Goal: Task Accomplishment & Management: Manage account settings

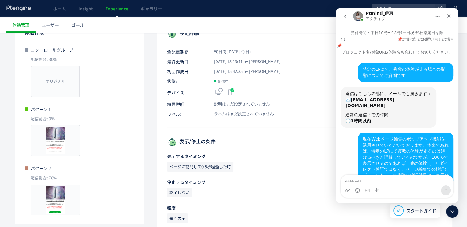
scroll to position [115, 0]
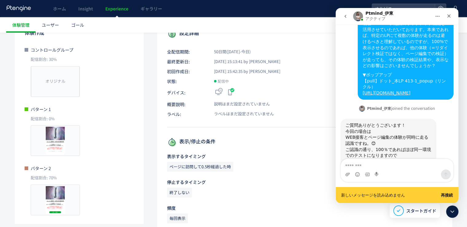
click at [376, 178] on div "Intercom Messenger" at bounding box center [377, 174] width 5 height 10
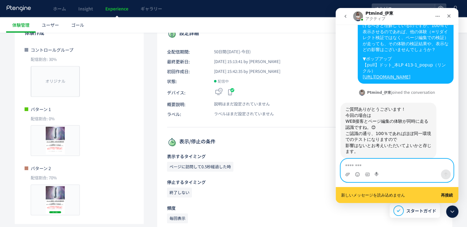
click at [382, 166] on textarea "メッセージ..." at bounding box center [397, 164] width 112 height 10
type textarea "*"
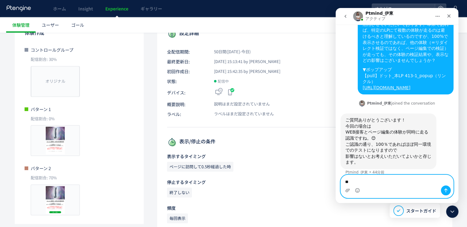
scroll to position [115, 0]
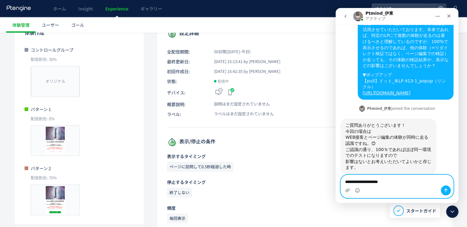
type textarea "**********"
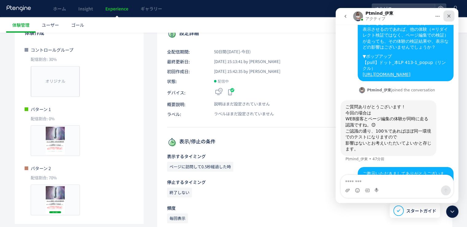
click at [446, 15] on div "クローズ" at bounding box center [448, 15] width 11 height 11
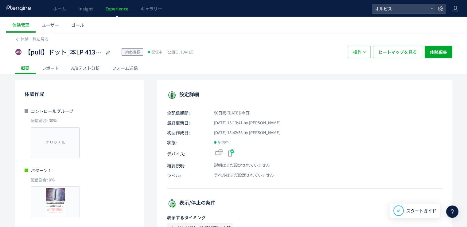
scroll to position [0, 0]
click at [40, 40] on span "体験一覧に戻る" at bounding box center [35, 39] width 28 height 6
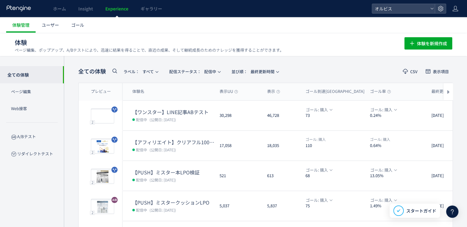
click at [450, 210] on icon at bounding box center [452, 211] width 7 height 7
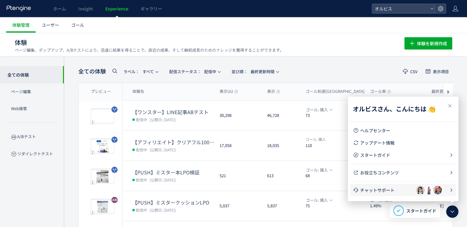
click at [391, 186] on li "チャットサポート" at bounding box center [403, 190] width 106 height 12
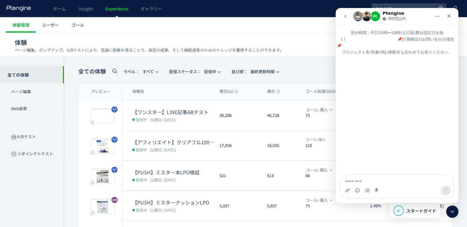
click at [348, 18] on button "go back" at bounding box center [346, 16] width 12 height 12
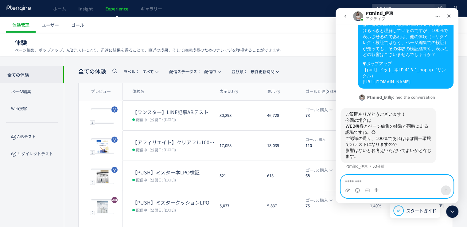
scroll to position [134, 0]
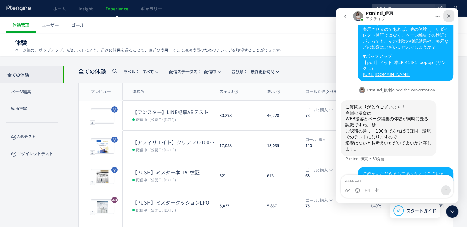
click at [447, 16] on icon "クローズ" at bounding box center [449, 16] width 5 height 5
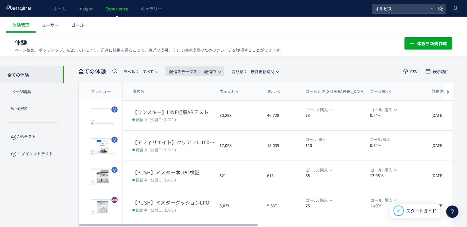
click at [180, 69] on span "配信ステータス​：" at bounding box center [185, 71] width 32 height 6
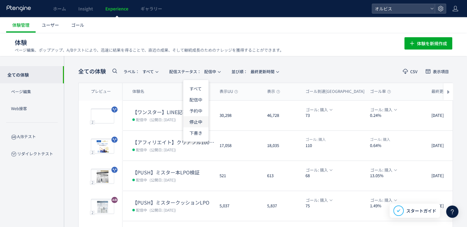
click at [194, 119] on li "停止中" at bounding box center [195, 121] width 25 height 11
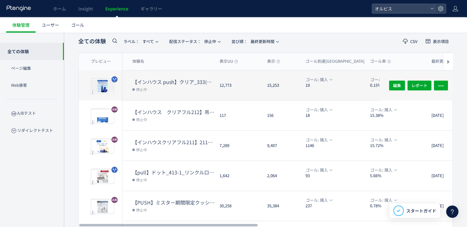
scroll to position [61, 0]
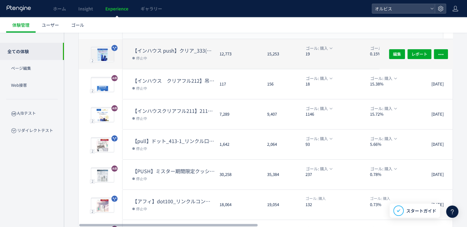
click at [176, 122] on dl "【インハウスクリアフル211】211　口コミ＆2ndCVブロックトルツメ検証※10002310除外 停止中" at bounding box center [173, 118] width 82 height 22
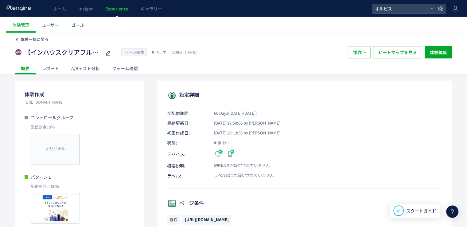
click at [25, 41] on span "体験一覧に戻る" at bounding box center [35, 39] width 28 height 6
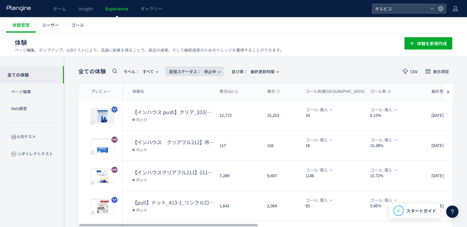
click at [182, 67] on span "配信ステータス​： 停止中" at bounding box center [192, 71] width 47 height 10
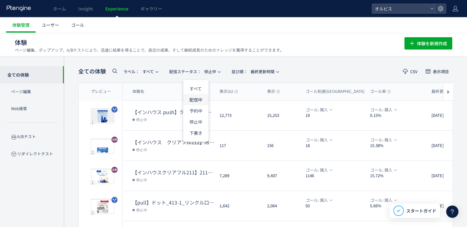
click at [197, 100] on li "配信中" at bounding box center [195, 99] width 25 height 11
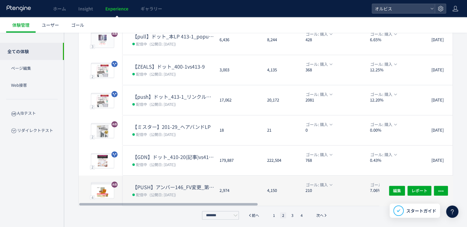
scroll to position [197, 0]
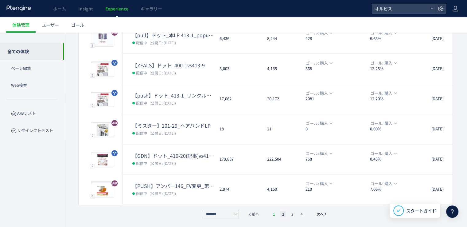
click at [275, 214] on li "1" at bounding box center [274, 214] width 6 height 6
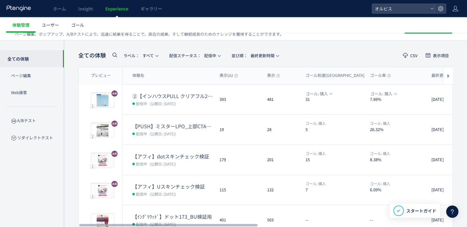
scroll to position [31, 0]
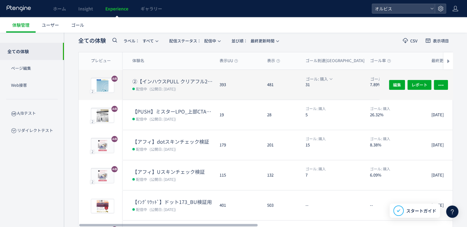
click at [187, 91] on dd "配信中 (公開日: 2025/10/09)" at bounding box center [173, 88] width 82 height 8
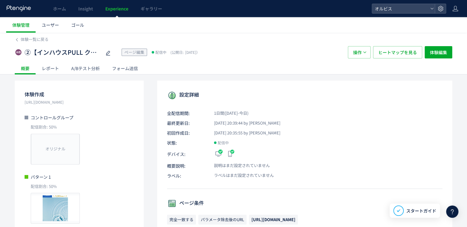
click at [37, 44] on div "②【インハウスPULL クリアフル205】PUSH勝ち反映検証FV動画＋FV下ブロック追加＋CV ページ編集 配信中 (公開日: 2025/10/09） 操作…" at bounding box center [234, 52] width 438 height 20
click at [40, 37] on span "体験一覧に戻る" at bounding box center [35, 39] width 28 height 6
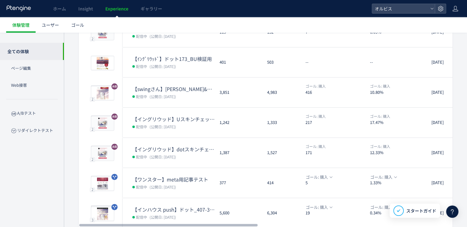
scroll to position [197, 0]
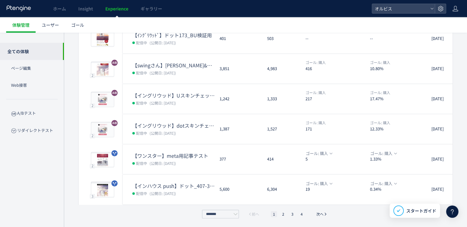
click at [279, 213] on ul "1 2 3 4" at bounding box center [287, 214] width 37 height 6
click at [283, 214] on li "2" at bounding box center [283, 214] width 6 height 6
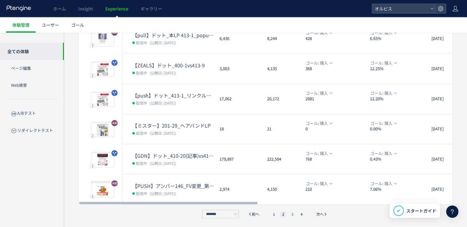
click at [293, 212] on li "3" at bounding box center [292, 214] width 6 height 6
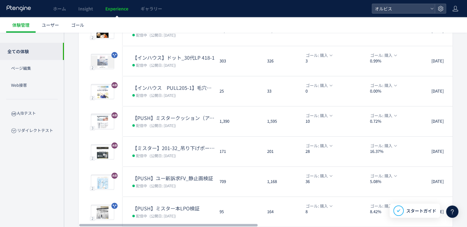
scroll to position [154, 0]
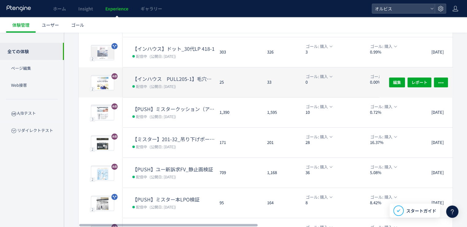
click at [192, 89] on dd "配信中 (公開日: 2025/08/07)" at bounding box center [173, 86] width 82 height 8
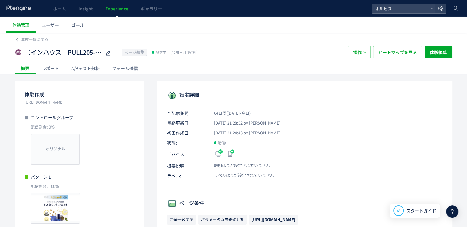
click at [89, 69] on div "A/Bテスト分析" at bounding box center [85, 68] width 41 height 12
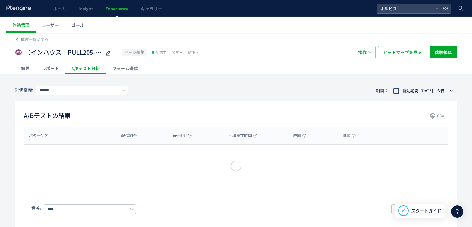
type input "*********"
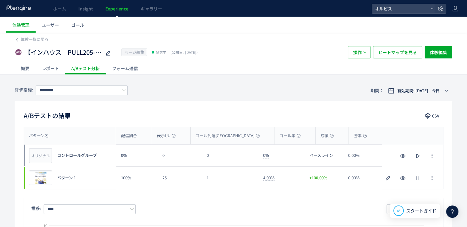
click at [40, 42] on div "【インハウス　PULL205-1】毛穴クリアフル検証 ページ編集 配信中 (公開日: 2025/08/07） 操作 ヒートマップを見る 体験編集" at bounding box center [234, 52] width 438 height 20
click at [41, 40] on span "体験一覧に戻る" at bounding box center [35, 39] width 28 height 6
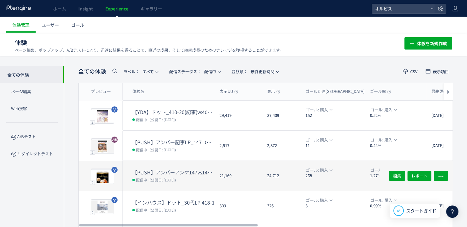
scroll to position [92, 0]
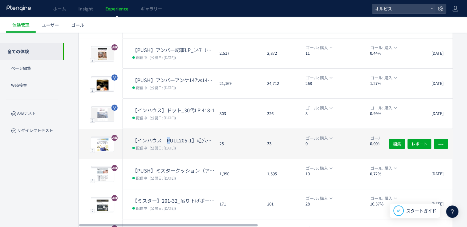
click at [168, 141] on dt "【インハウス　PULL205-1】毛穴クリアフル検証" at bounding box center [173, 140] width 82 height 7
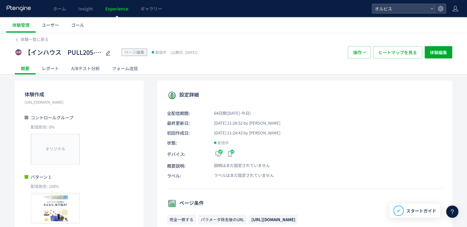
click at [82, 72] on div "A/Bテスト分析" at bounding box center [85, 68] width 41 height 12
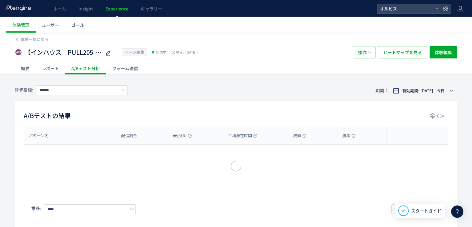
type input "*********"
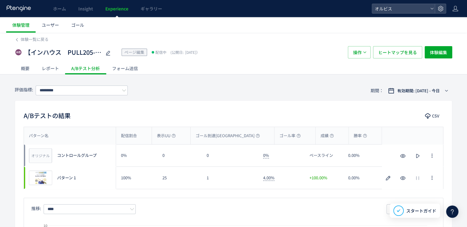
click at [83, 84] on div "評価指標: ********* 期間： 有効期間: 2025/08/07 - 今日" at bounding box center [234, 90] width 438 height 20
click at [31, 42] on div "【インハウス　PULL205-1】毛穴クリアフル検証 ページ編集 配信中 (公開日: 2025/08/07） 操作 ヒートマップを見る 体験編集" at bounding box center [234, 52] width 438 height 20
click at [31, 41] on span "体験一覧に戻る" at bounding box center [35, 39] width 28 height 6
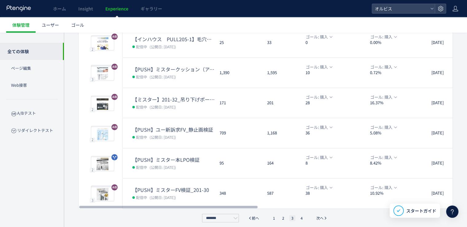
scroll to position [197, 0]
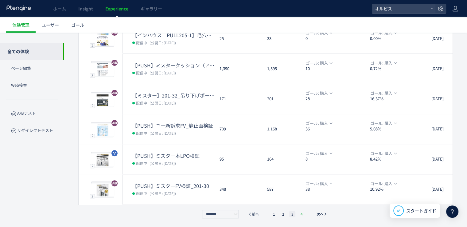
click at [300, 214] on li "4" at bounding box center [301, 214] width 6 height 6
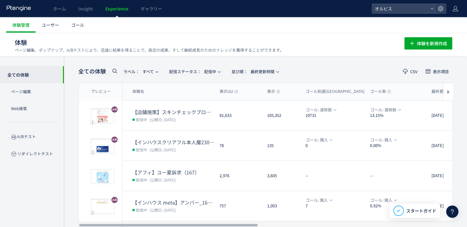
scroll to position [61, 0]
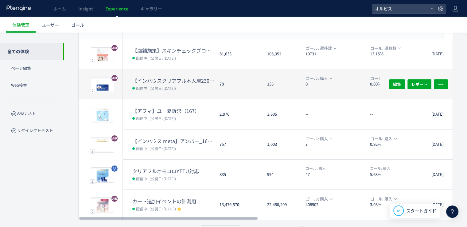
click at [176, 86] on span "(公開日: 2025/07/23)" at bounding box center [163, 87] width 26 height 5
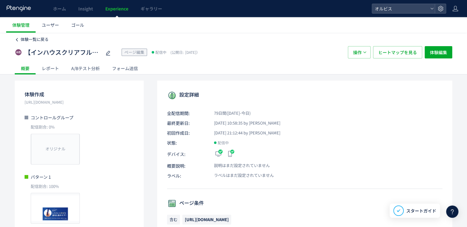
click at [39, 38] on span "体験一覧に戻る" at bounding box center [35, 39] width 28 height 6
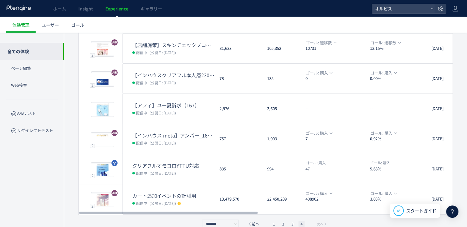
scroll to position [77, 0]
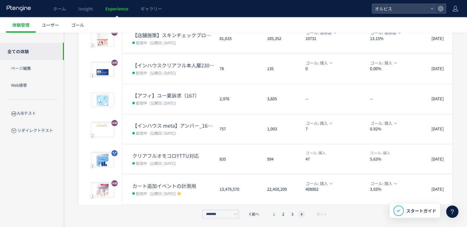
click at [271, 214] on li "1" at bounding box center [274, 214] width 6 height 6
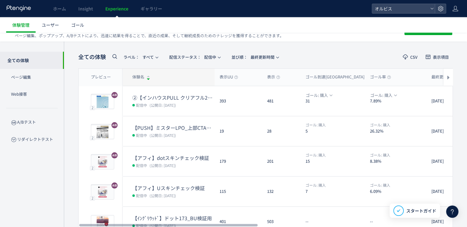
scroll to position [0, 0]
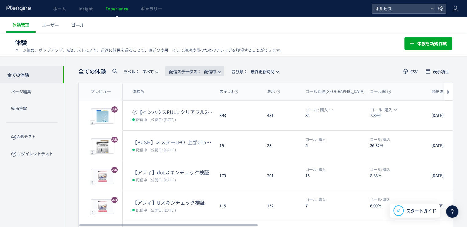
click at [183, 74] on span "配信ステータス​： 配信中" at bounding box center [192, 71] width 47 height 10
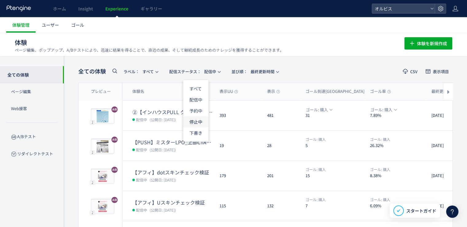
click at [194, 121] on li "停止中" at bounding box center [195, 121] width 25 height 11
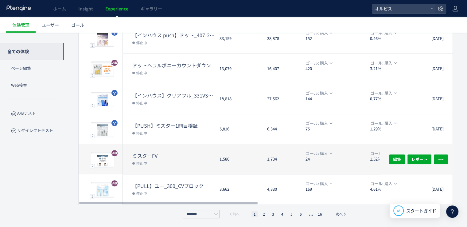
scroll to position [44, 0]
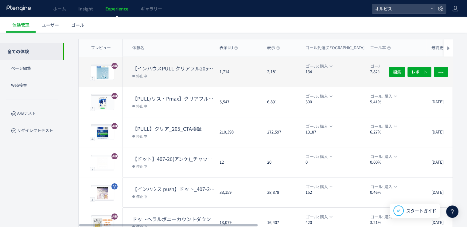
click at [166, 73] on dd "停止中" at bounding box center [173, 76] width 82 height 8
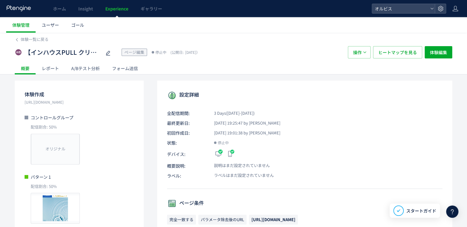
click at [84, 71] on div "A/Bテスト分析" at bounding box center [85, 68] width 41 height 12
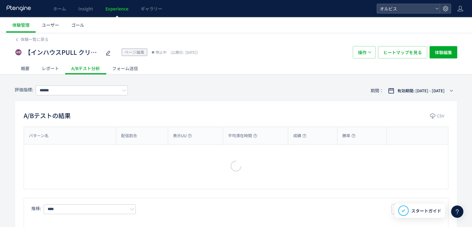
type input "*********"
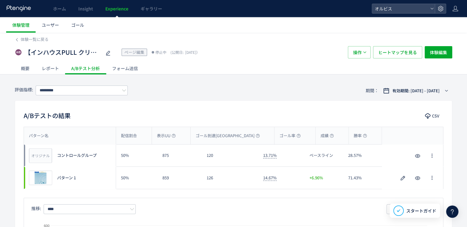
click at [28, 63] on div "概要" at bounding box center [25, 68] width 21 height 12
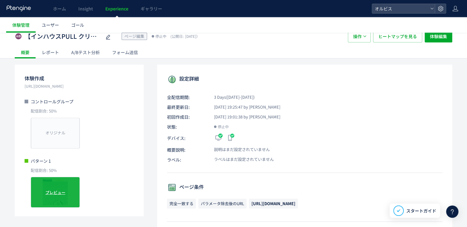
scroll to position [31, 0]
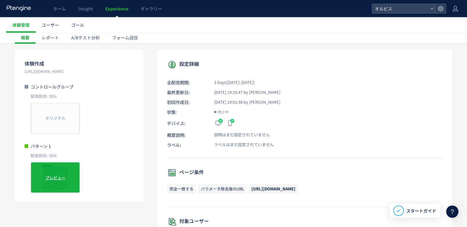
click at [61, 174] on span "プレビュー" at bounding box center [55, 177] width 20 height 6
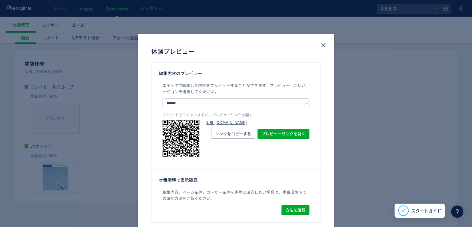
click at [261, 125] on link "https://pr.orbis.co.jp/cosmetics/clearful/205/?preview_ptx_token=v4-bc3c8463-8c…" at bounding box center [257, 122] width 104 height 6
click at [319, 48] on icon "close" at bounding box center [322, 44] width 7 height 7
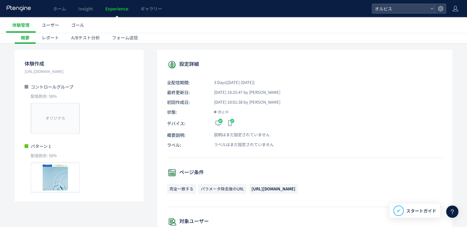
scroll to position [0, 0]
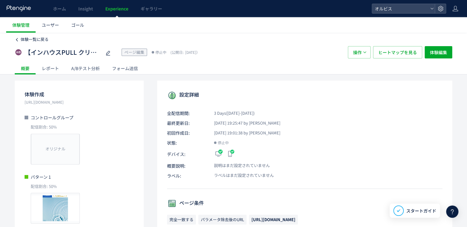
click at [39, 36] on span "体験一覧に戻る" at bounding box center [35, 39] width 28 height 6
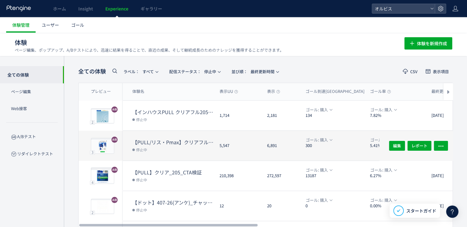
scroll to position [61, 0]
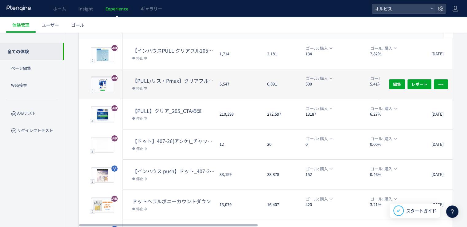
click at [178, 86] on dd "停止中" at bounding box center [173, 88] width 82 height 8
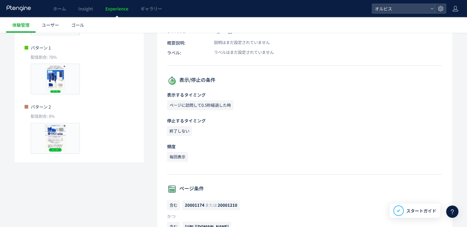
scroll to position [25, 0]
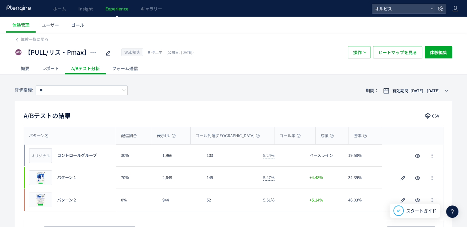
scroll to position [134, 0]
click at [26, 68] on div "概要" at bounding box center [25, 68] width 21 height 12
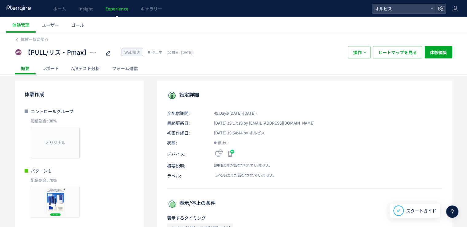
click at [91, 66] on div "A/Bテスト分析" at bounding box center [85, 68] width 41 height 12
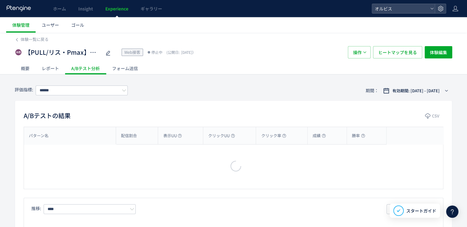
type input "**"
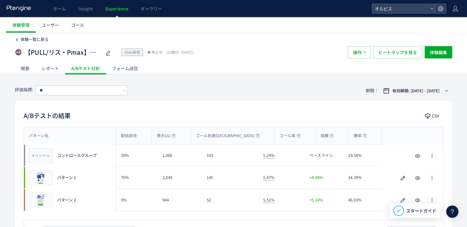
click at [29, 41] on span "体験一覧に戻る" at bounding box center [35, 39] width 28 height 6
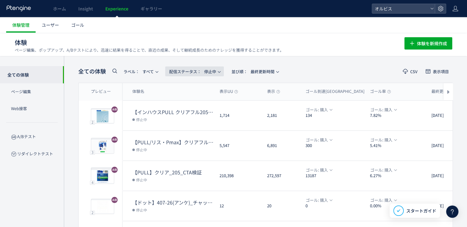
click at [204, 73] on span "配信ステータス​： 停止中" at bounding box center [192, 71] width 47 height 10
click at [199, 99] on li "配信中" at bounding box center [195, 99] width 25 height 11
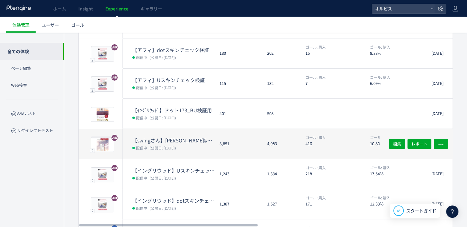
scroll to position [92, 0]
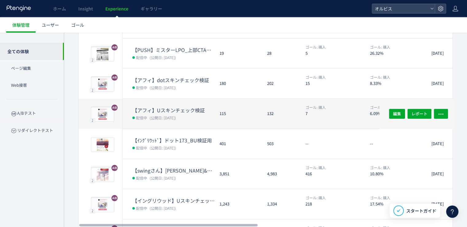
click at [172, 108] on dt "【アフィ】Uスキンチェック検証" at bounding box center [173, 110] width 82 height 7
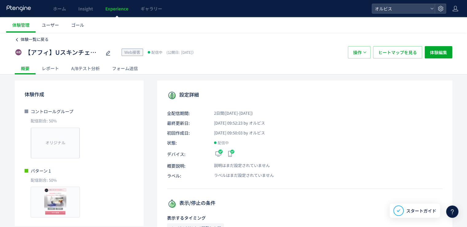
click at [32, 42] on span "体験一覧に戻る" at bounding box center [35, 39] width 28 height 6
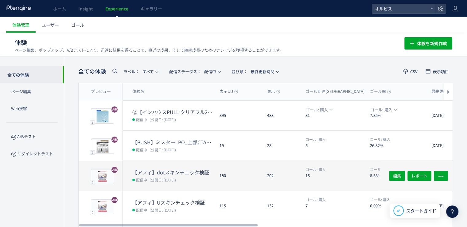
click at [166, 174] on dt "【アフィ】dotスキンチェック検証" at bounding box center [173, 172] width 82 height 7
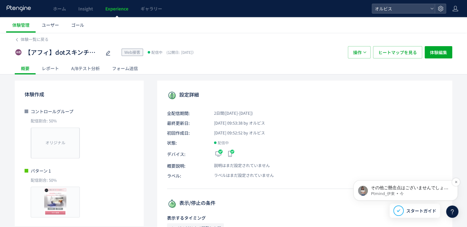
click at [388, 184] on div "その他ご懸念点はございませんでしょうか😊 Ptmind_[PERSON_NAME] • 今" at bounding box center [405, 190] width 104 height 20
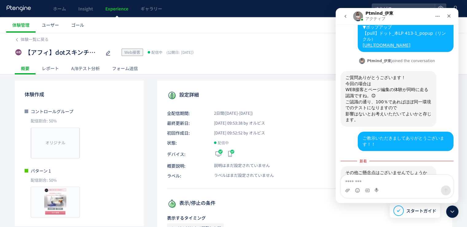
scroll to position [162, 0]
type textarea "*"
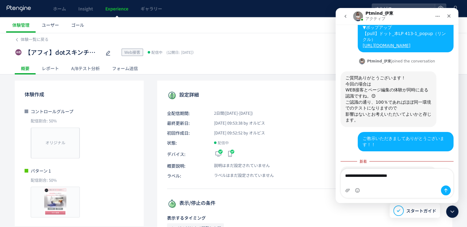
type textarea "**********"
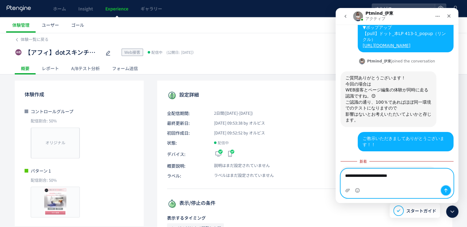
click at [444, 193] on button "メッセージを送信…" at bounding box center [446, 190] width 10 height 10
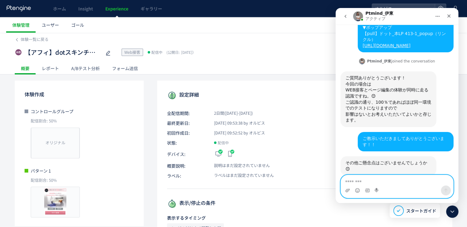
scroll to position [177, 0]
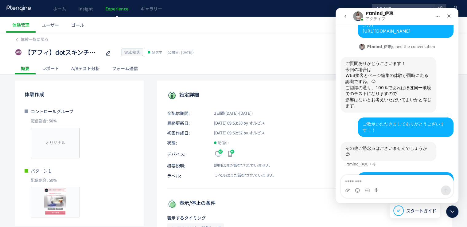
click at [342, 16] on button "go back" at bounding box center [346, 16] width 12 height 12
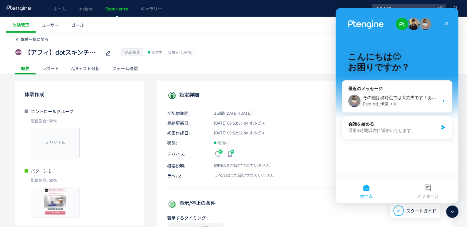
click at [27, 40] on span "体験一覧に戻る" at bounding box center [35, 39] width 28 height 6
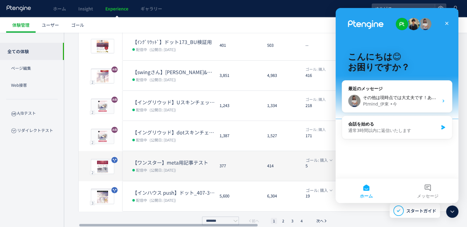
scroll to position [197, 0]
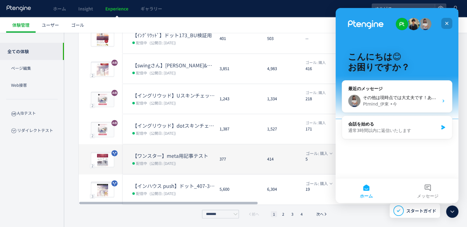
click at [445, 24] on icon "クローズ" at bounding box center [446, 23] width 5 height 5
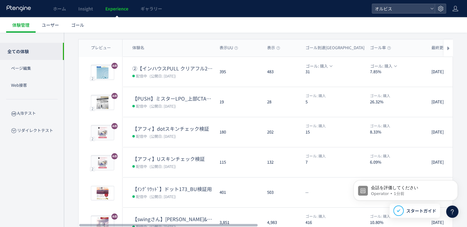
scroll to position [0, 0]
